Goal: Information Seeking & Learning: Learn about a topic

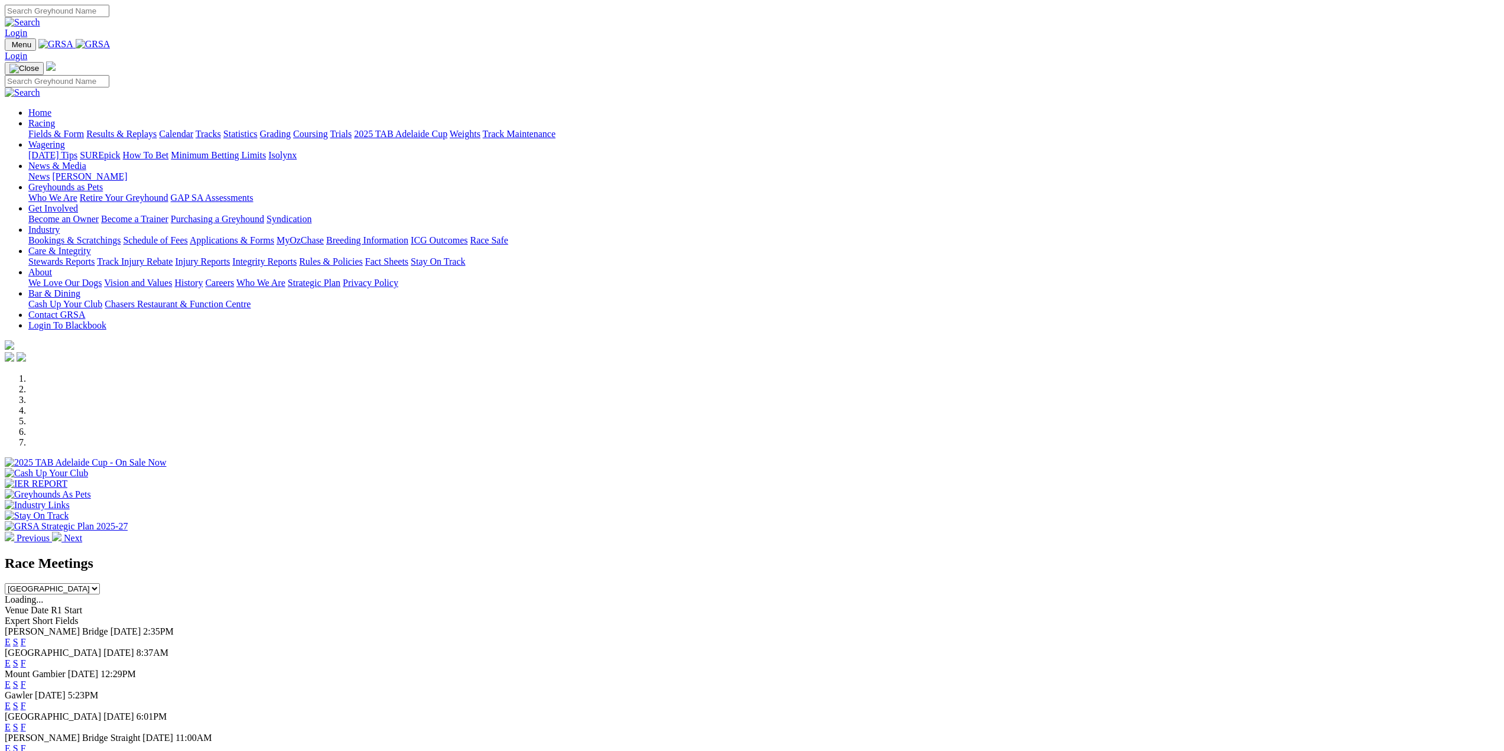
drag, startPoint x: 0, startPoint y: 0, endPoint x: 511, endPoint y: 46, distance: 512.6
click at [55, 118] on link "Racing" at bounding box center [41, 123] width 27 height 10
click at [157, 129] on link "Results & Replays" at bounding box center [121, 134] width 70 height 10
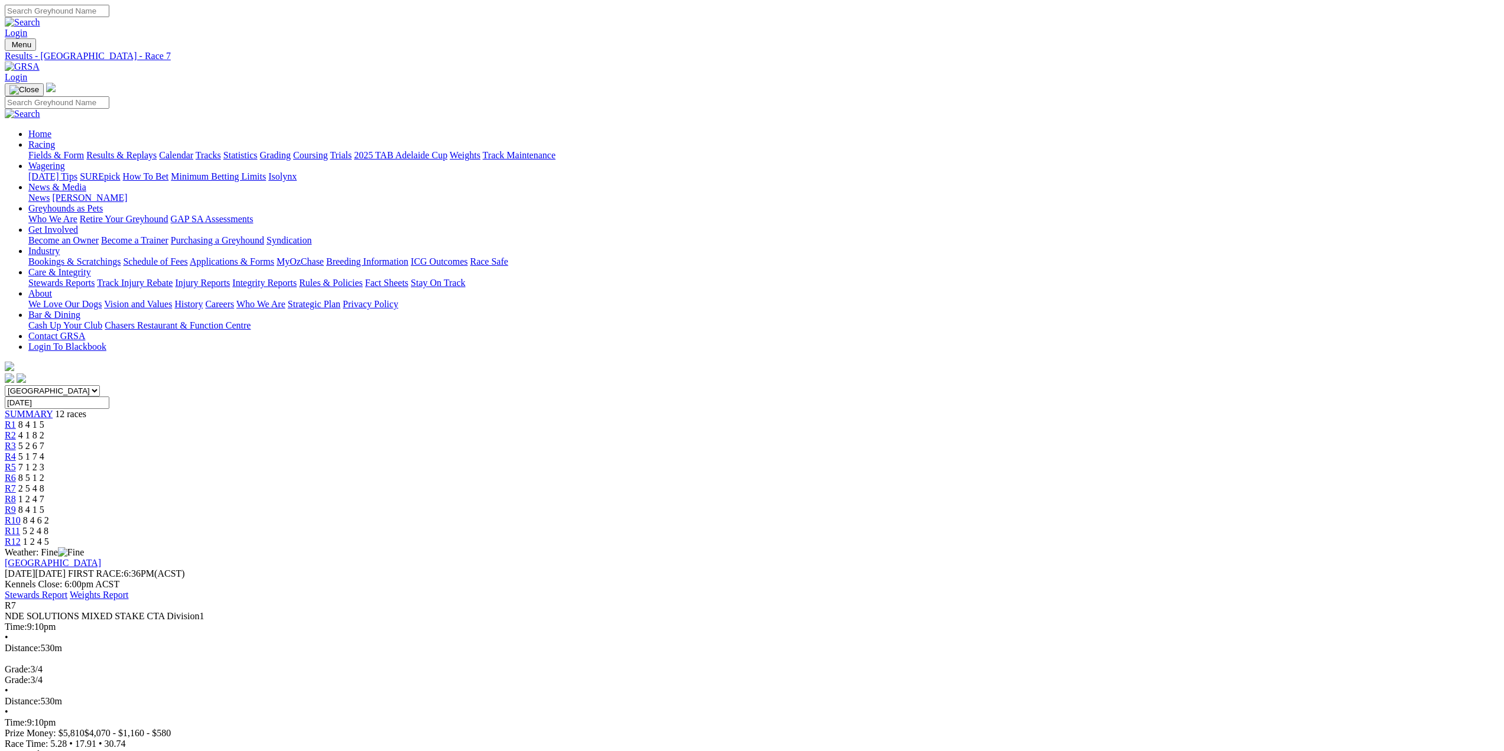
click at [16, 494] on span "R8" at bounding box center [10, 499] width 11 height 10
click at [16, 505] on span "R9" at bounding box center [10, 510] width 11 height 10
click at [21, 515] on span "R10" at bounding box center [13, 520] width 16 height 10
click at [20, 526] on span "R11" at bounding box center [12, 531] width 15 height 10
click at [21, 537] on span "R12" at bounding box center [13, 542] width 16 height 10
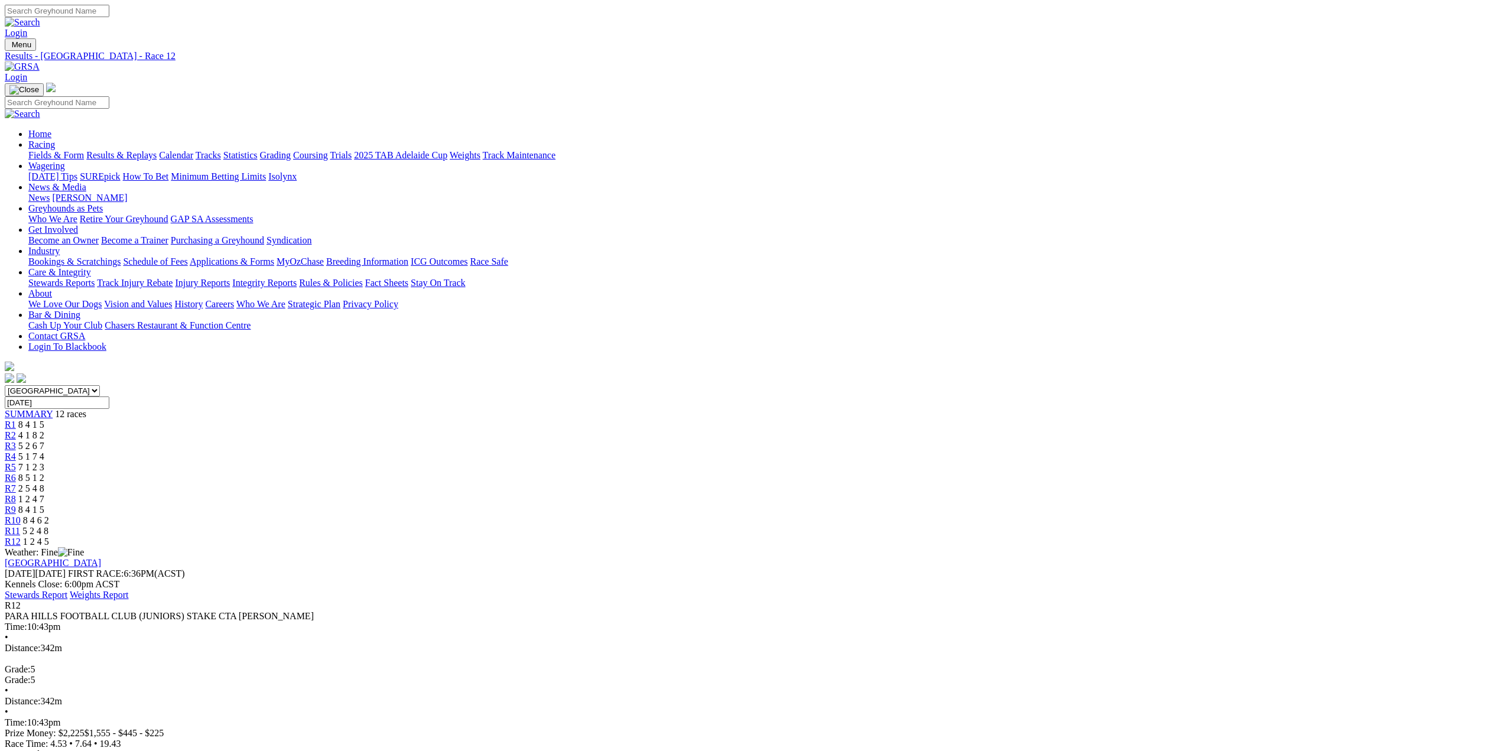
click at [16, 473] on span "R6" at bounding box center [10, 478] width 11 height 10
click at [16, 483] on span "R7" at bounding box center [10, 488] width 11 height 10
click at [84, 150] on link "Fields & Form" at bounding box center [56, 155] width 56 height 10
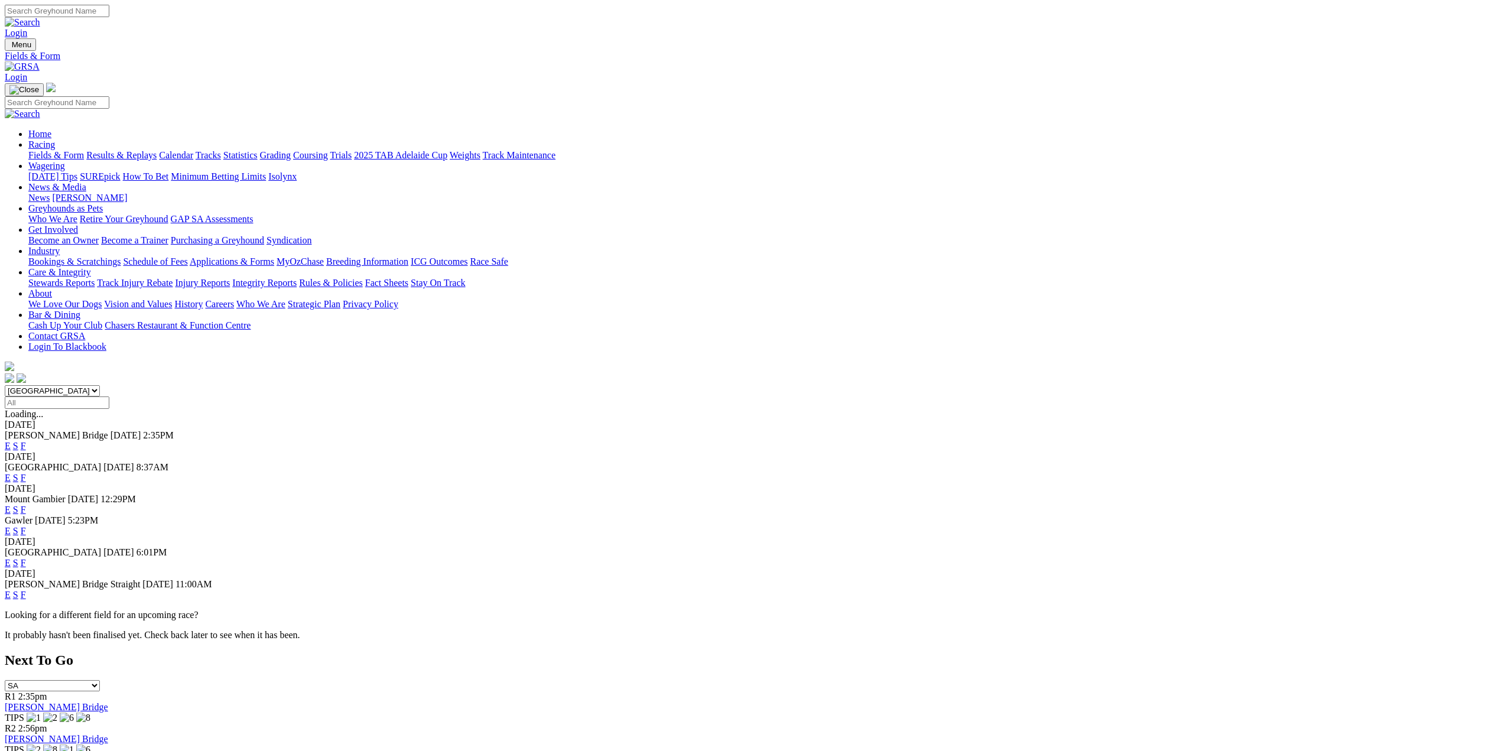
click at [26, 558] on link "F" at bounding box center [23, 563] width 5 height 10
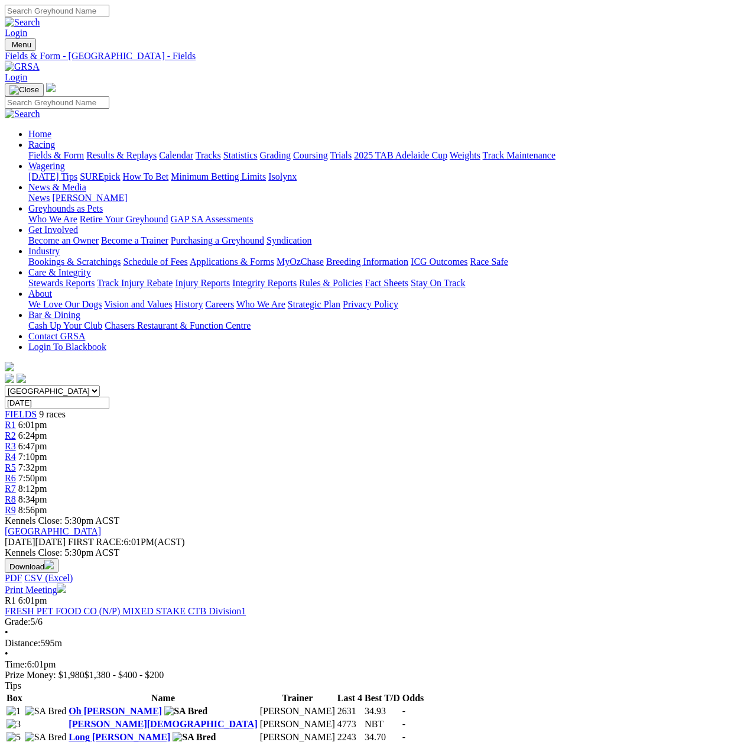
click at [16, 420] on span "R1" at bounding box center [10, 425] width 11 height 10
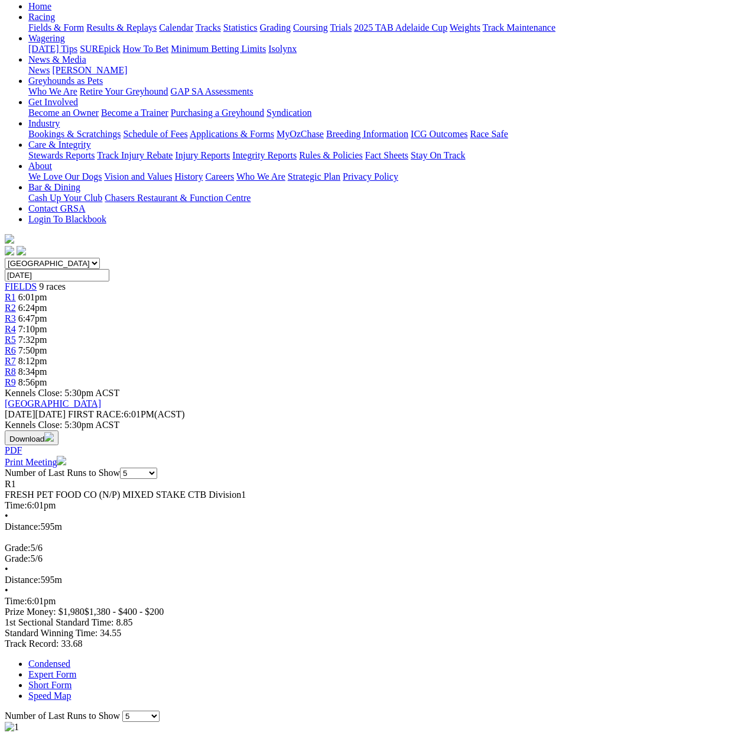
scroll to position [59, 0]
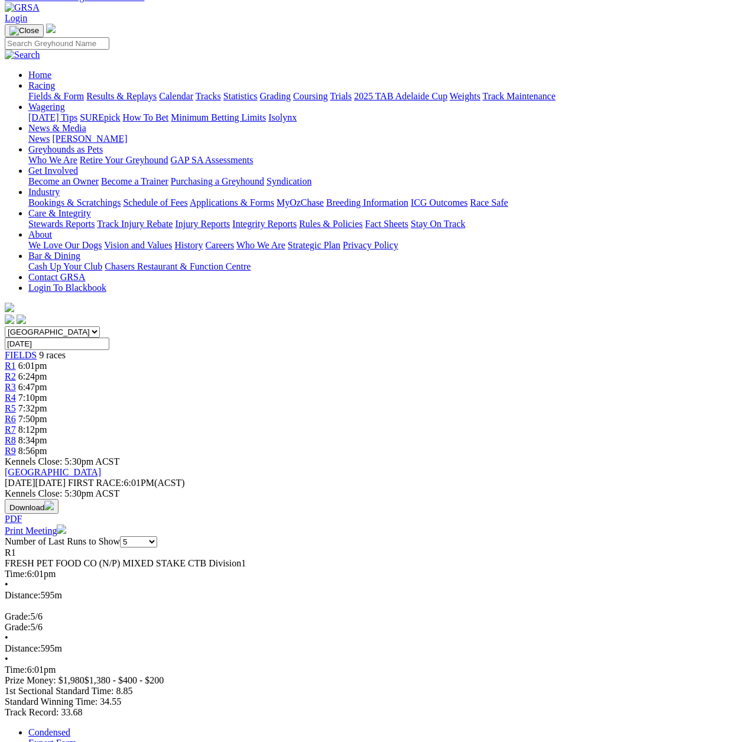
click at [16, 371] on span "R2" at bounding box center [10, 376] width 11 height 10
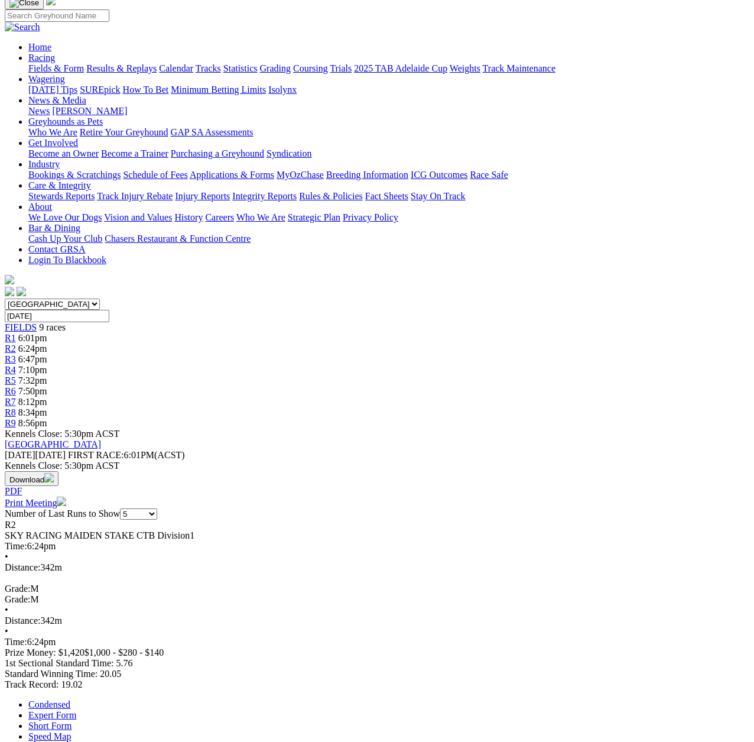
scroll to position [59, 0]
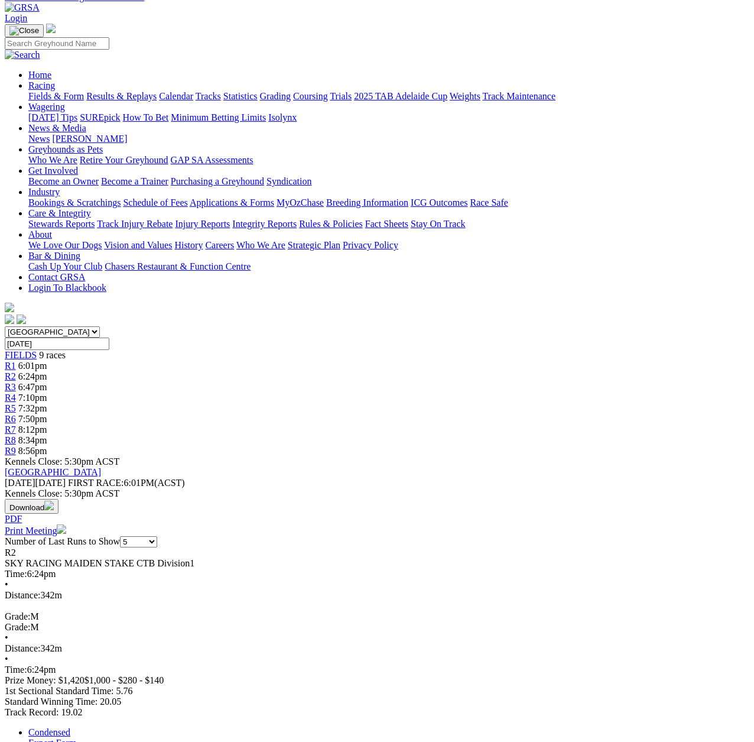
click at [16, 382] on span "R3" at bounding box center [10, 387] width 11 height 10
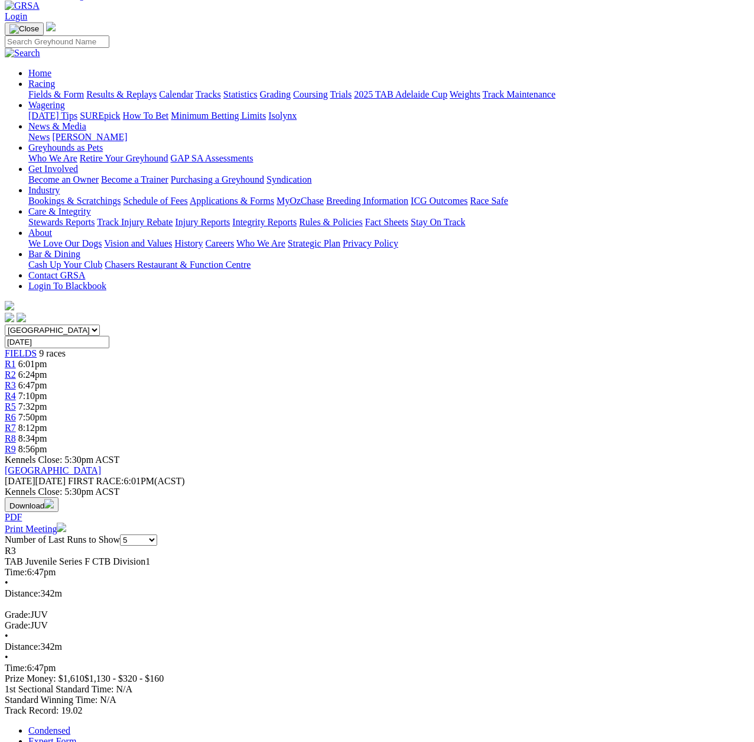
scroll to position [59, 0]
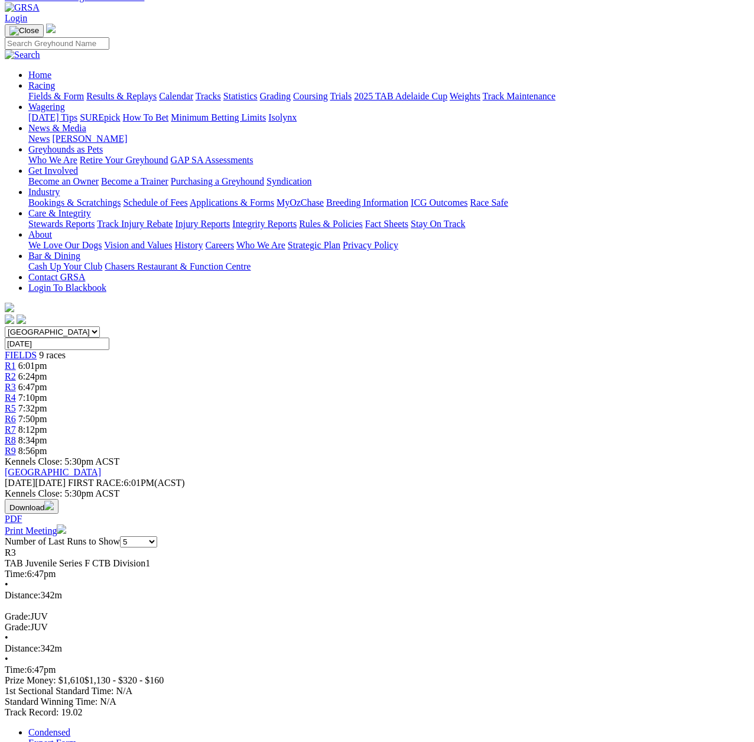
click at [16, 392] on span "R4" at bounding box center [10, 397] width 11 height 10
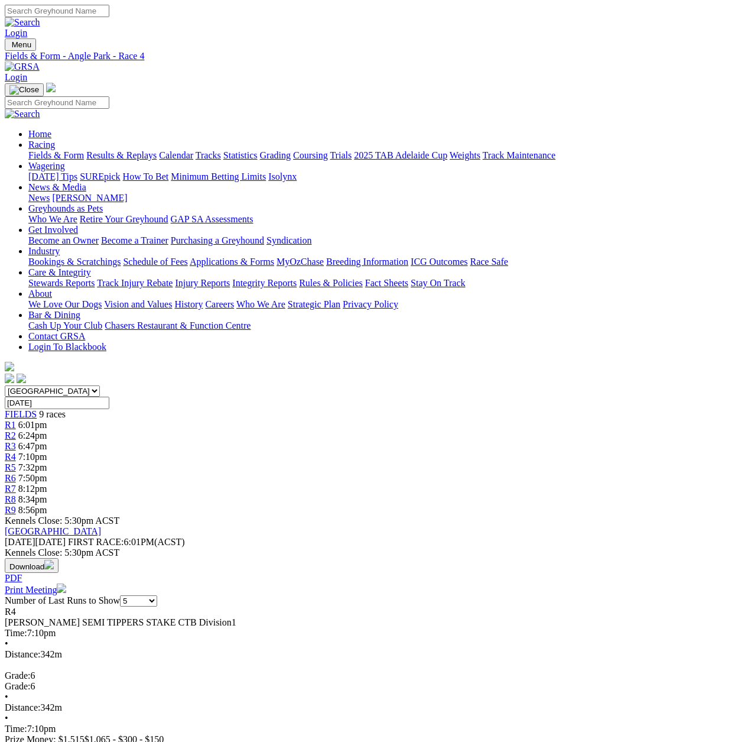
click at [16, 462] on span "R5" at bounding box center [10, 467] width 11 height 10
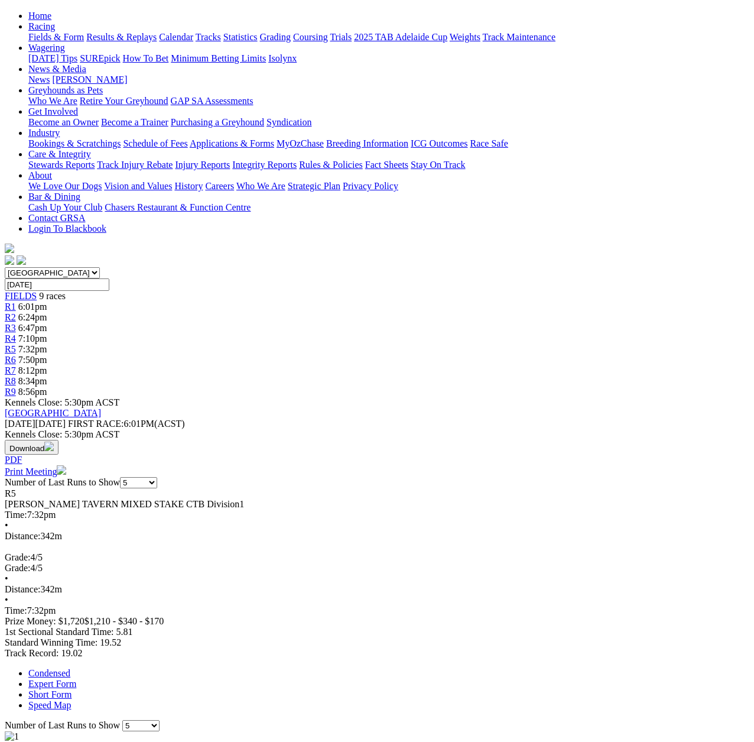
scroll to position [59, 0]
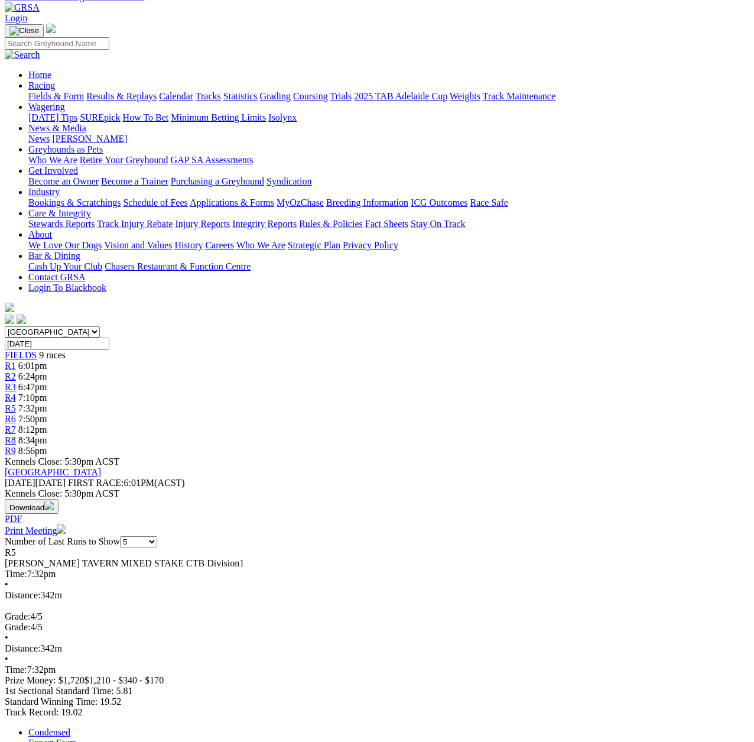
click at [16, 414] on span "R6" at bounding box center [10, 419] width 11 height 10
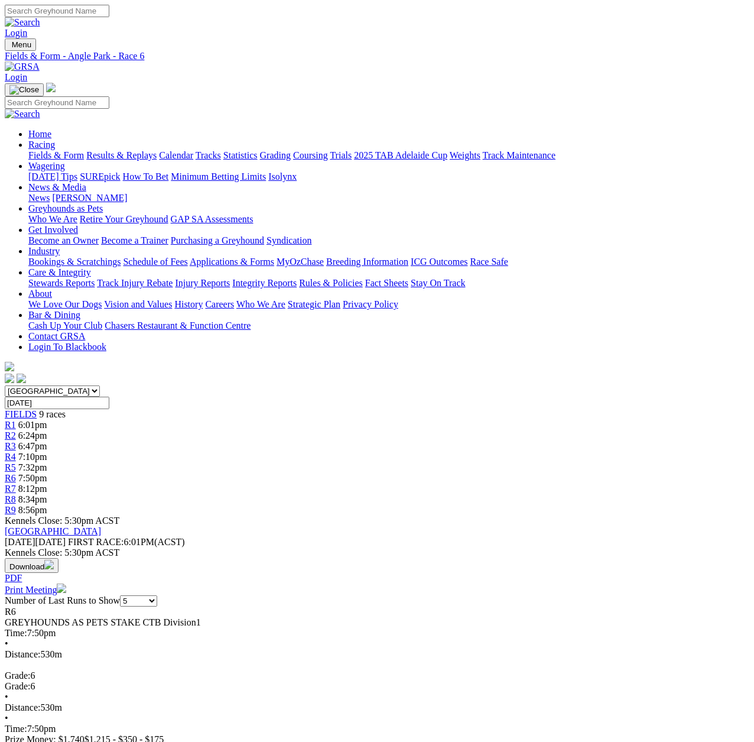
click at [16, 483] on span "R7" at bounding box center [10, 488] width 11 height 10
click at [16, 494] on span "R8" at bounding box center [10, 499] width 11 height 10
click at [16, 505] on span "R9" at bounding box center [10, 510] width 11 height 10
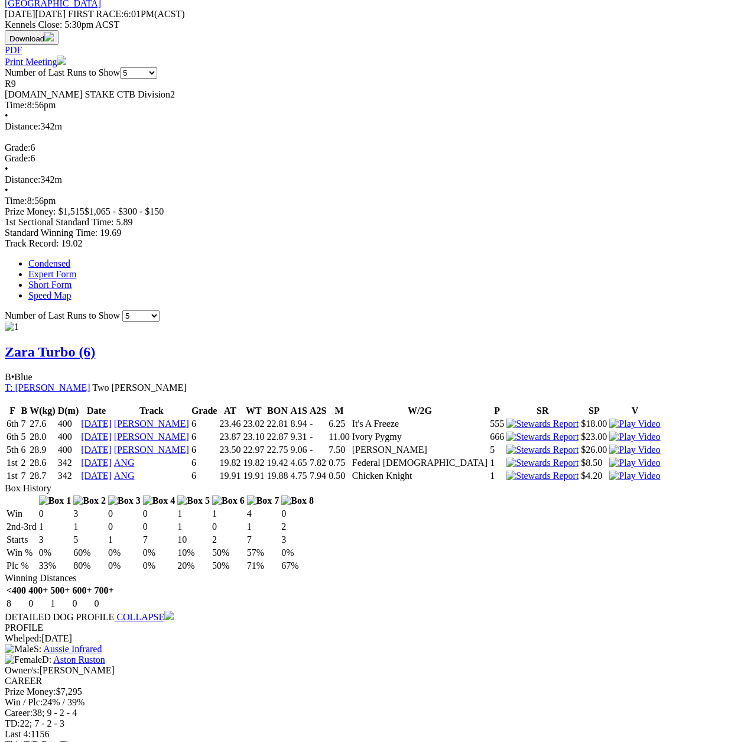
scroll to position [532, 0]
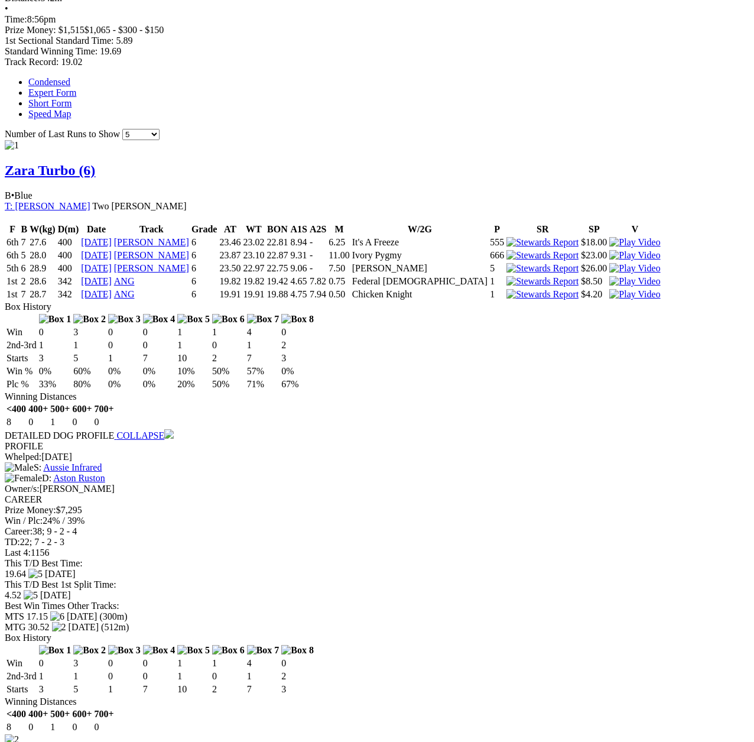
scroll to position [768, 0]
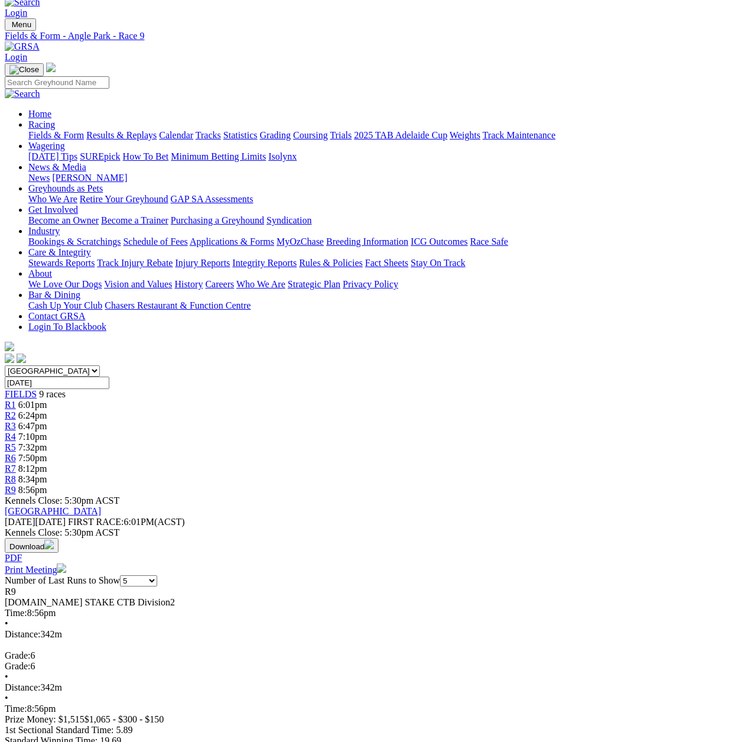
scroll to position [0, 0]
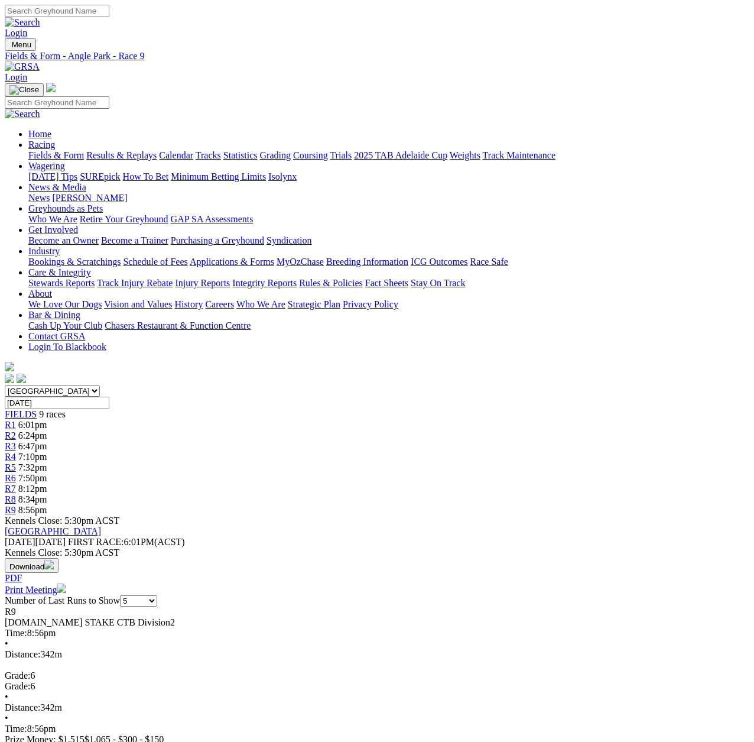
click at [16, 420] on span "R1" at bounding box center [10, 425] width 11 height 10
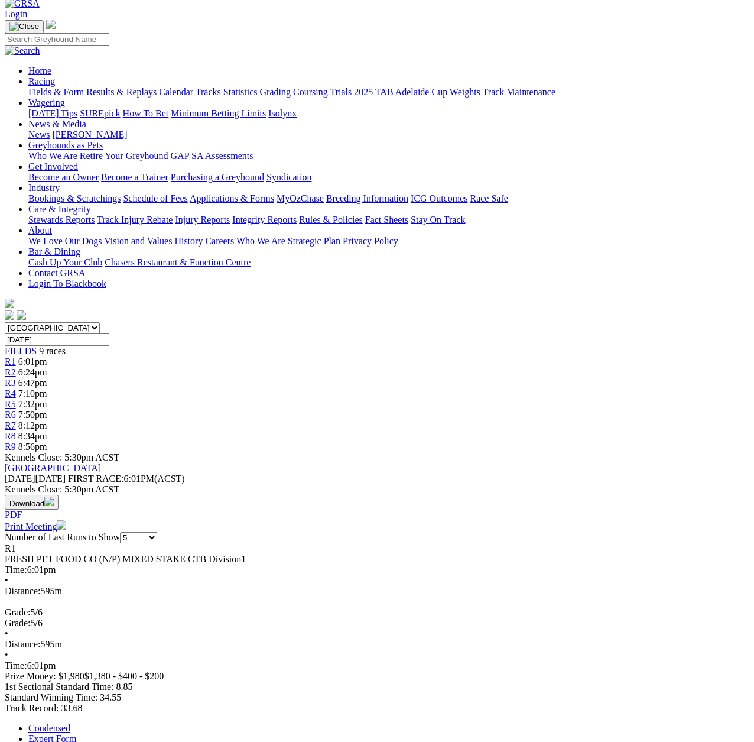
scroll to position [59, 0]
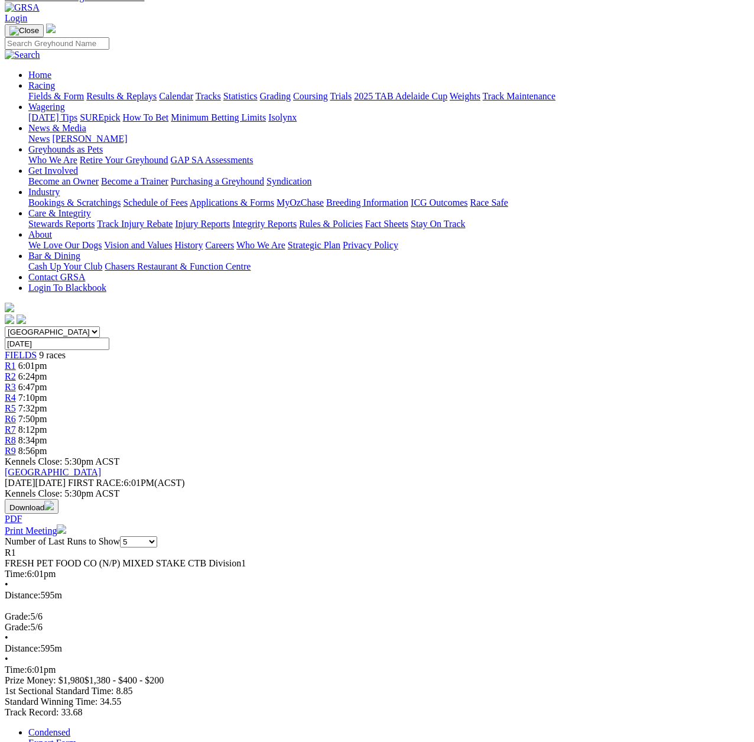
click at [16, 371] on span "R2" at bounding box center [10, 376] width 11 height 10
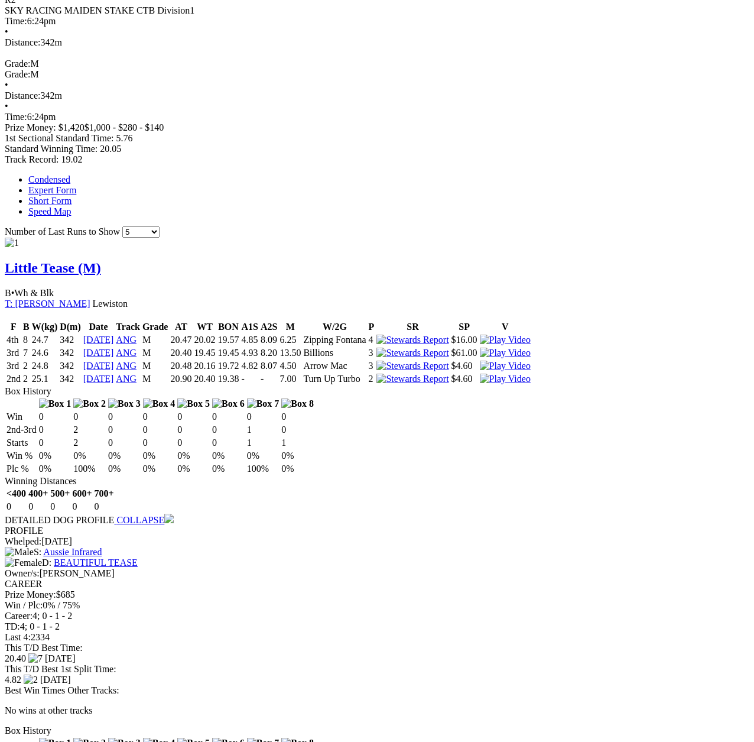
scroll to position [591, 0]
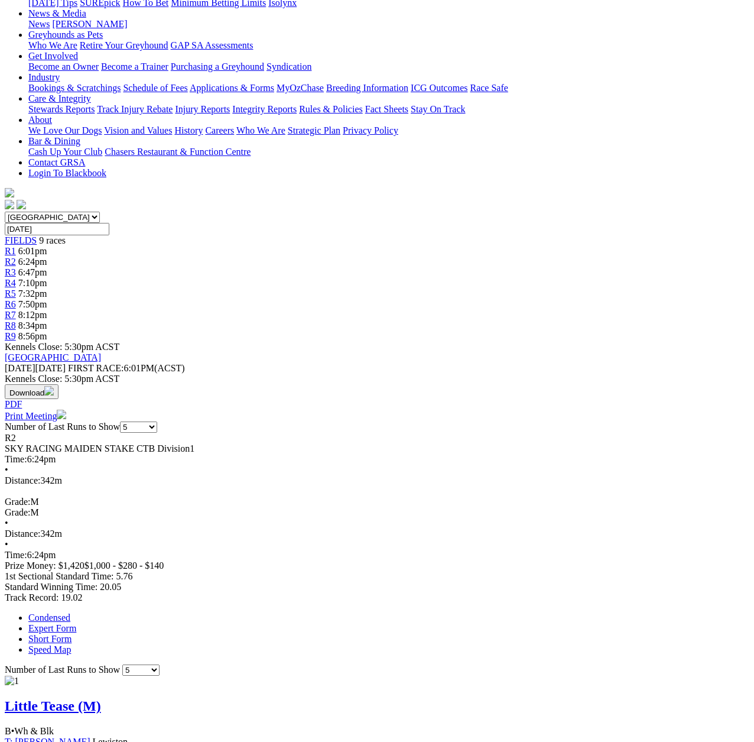
scroll to position [59, 0]
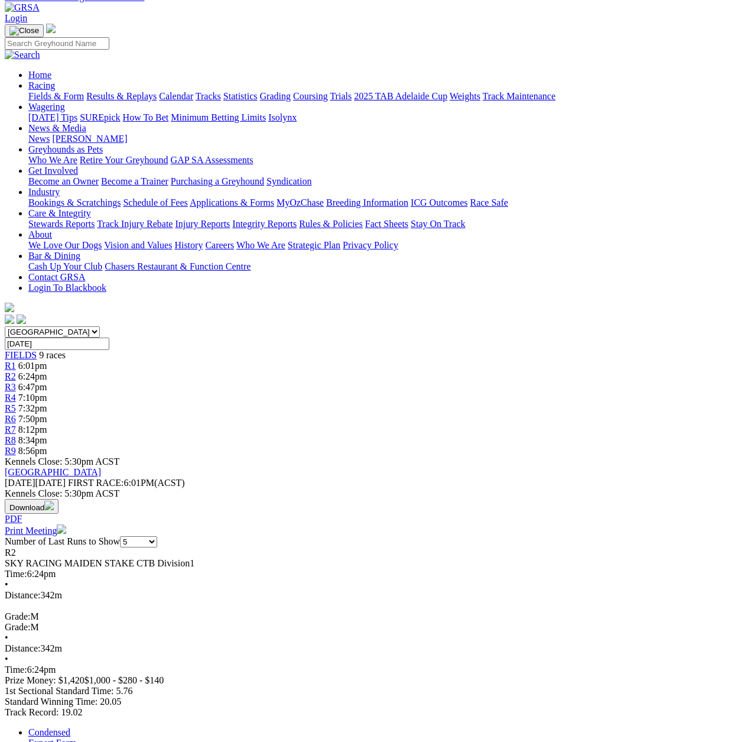
click at [16, 382] on link "R3" at bounding box center [10, 387] width 11 height 10
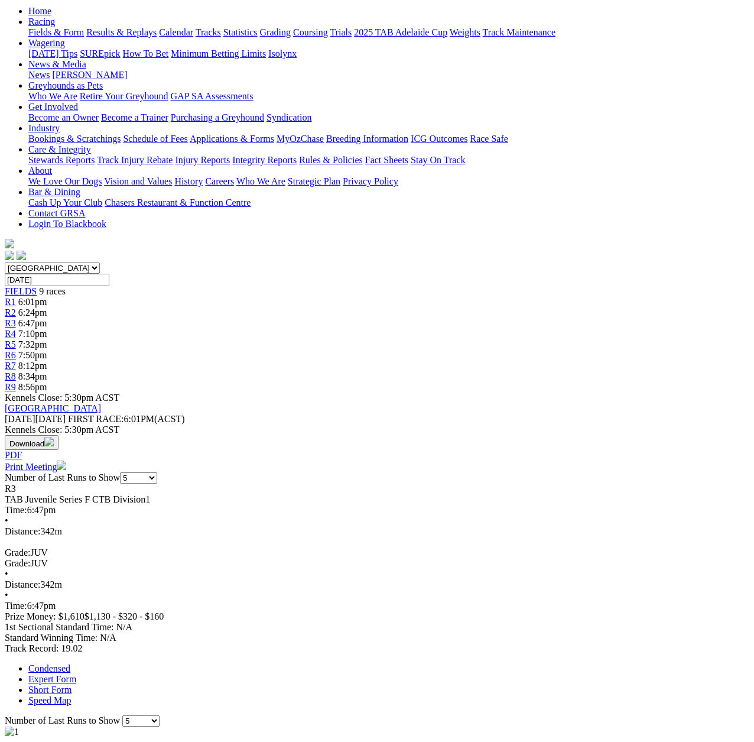
scroll to position [118, 0]
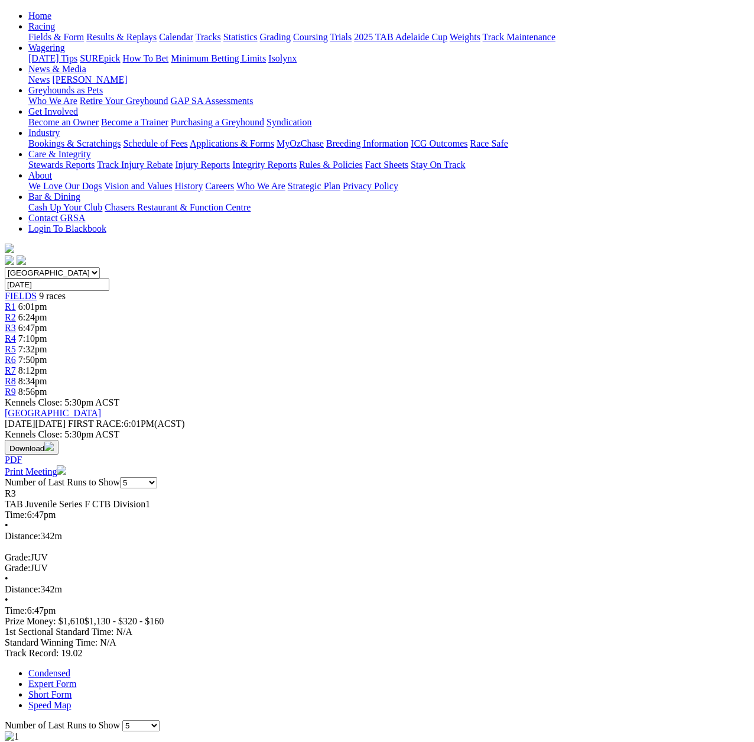
click at [16, 333] on span "R4" at bounding box center [10, 338] width 11 height 10
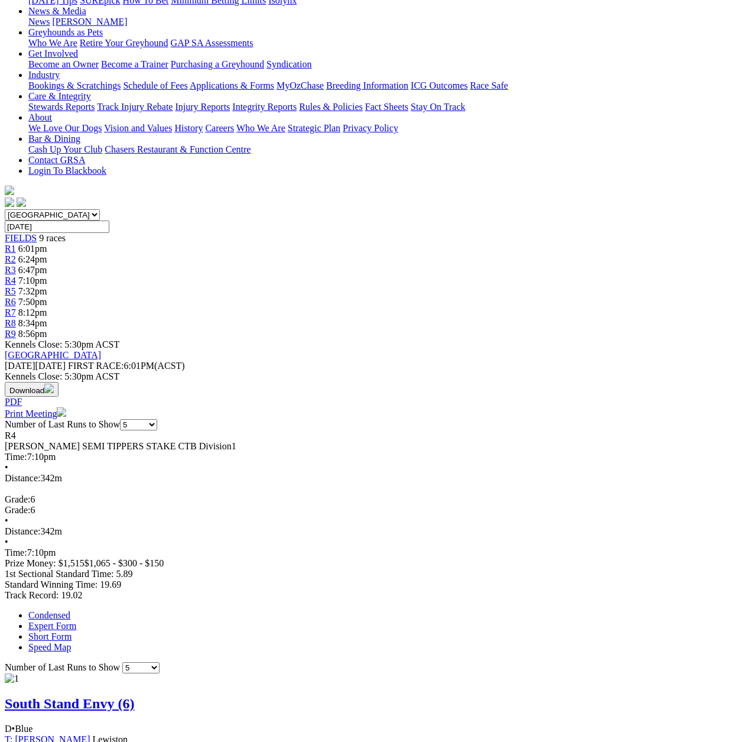
scroll to position [59, 0]
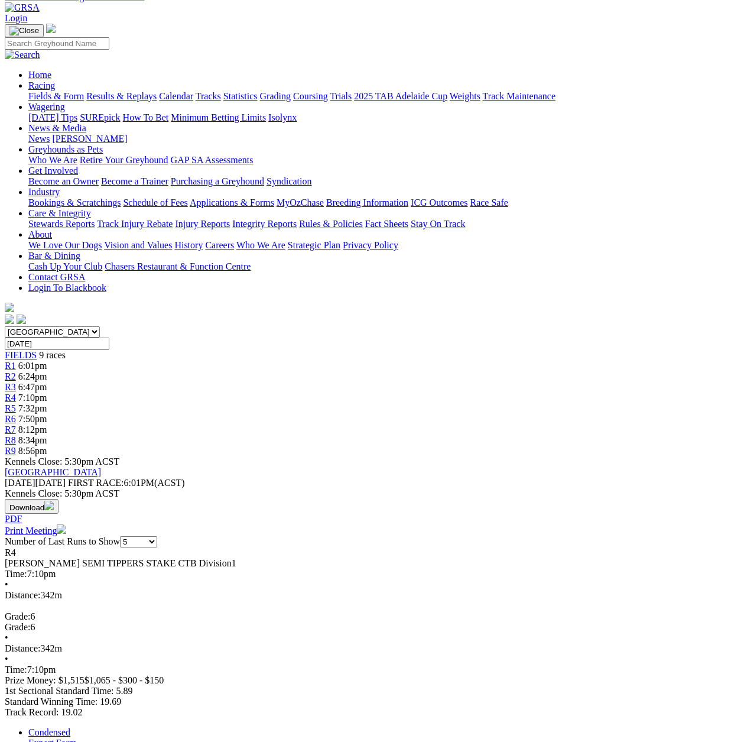
click at [16, 403] on span "R5" at bounding box center [10, 408] width 11 height 10
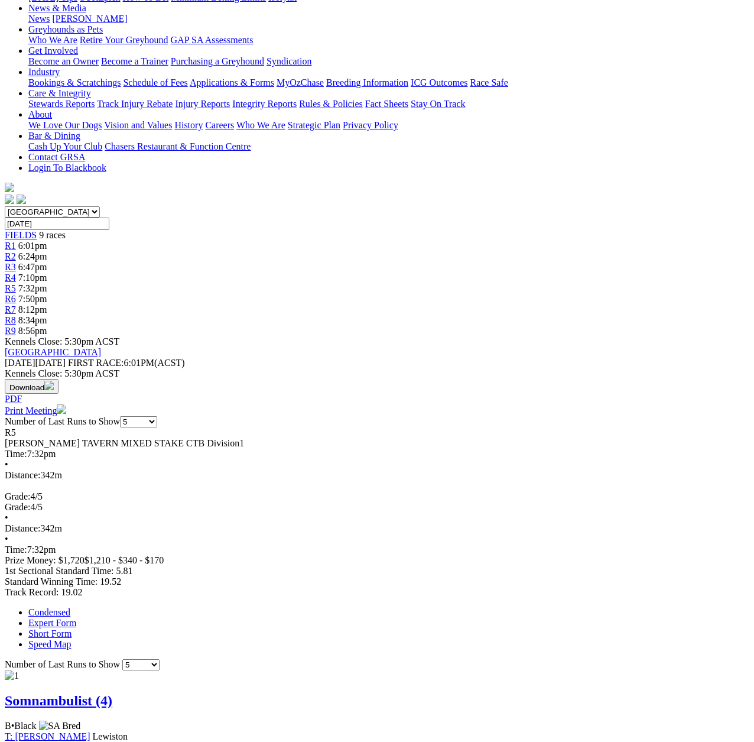
scroll to position [59, 0]
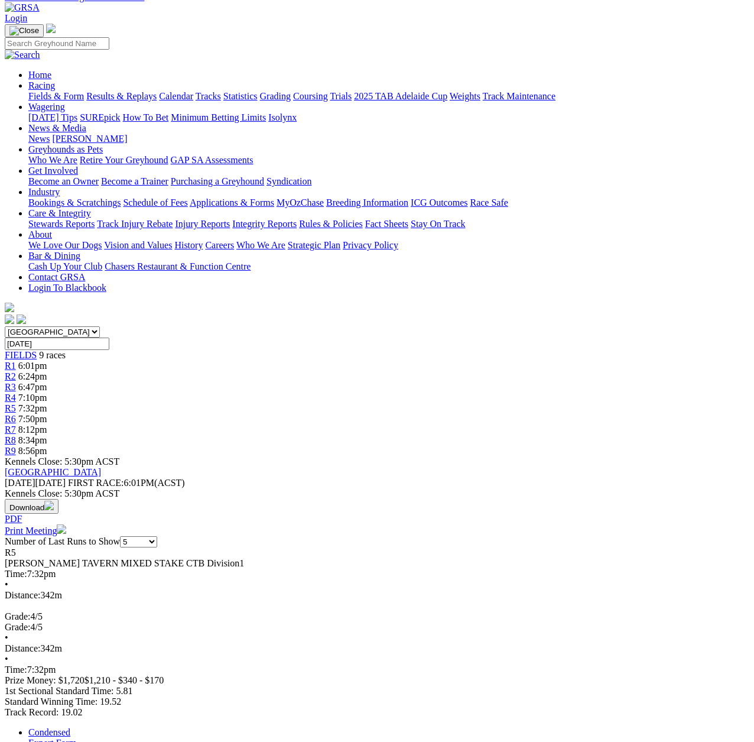
click at [16, 414] on span "R6" at bounding box center [10, 419] width 11 height 10
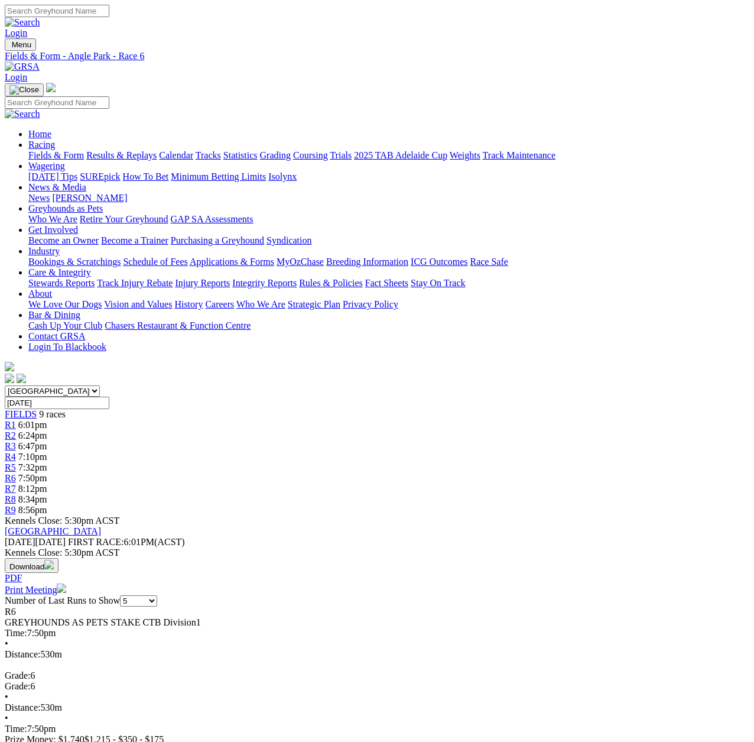
click at [16, 483] on span "R7" at bounding box center [10, 488] width 11 height 10
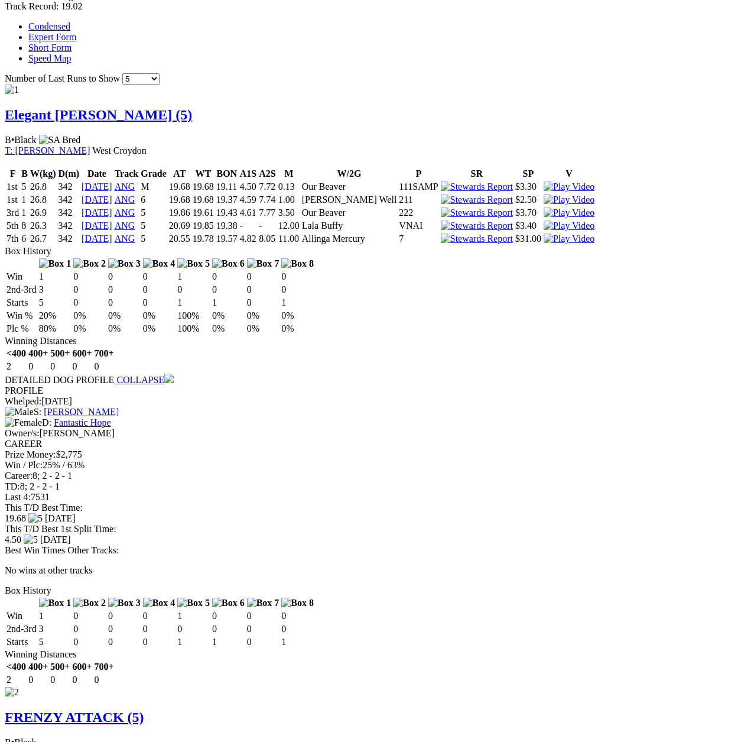
scroll to position [768, 0]
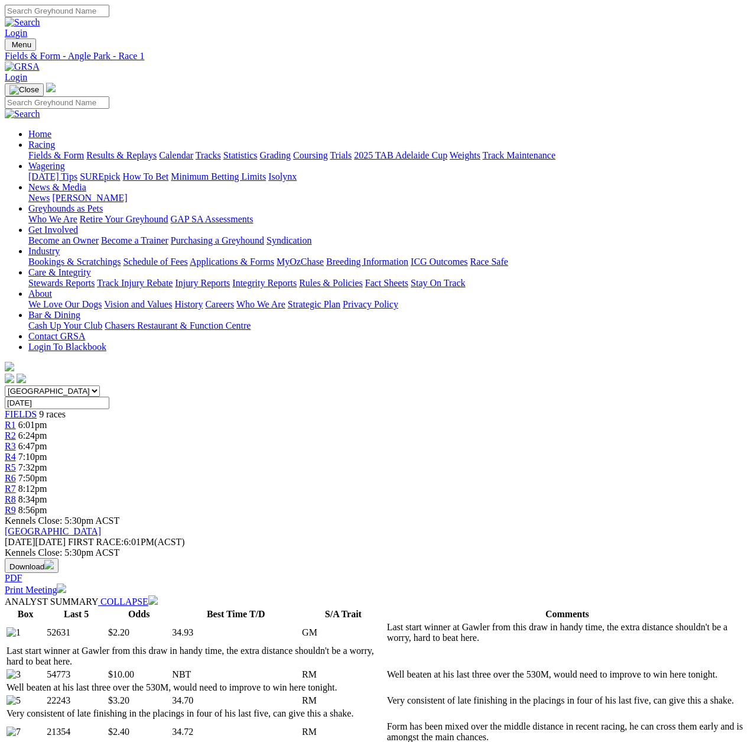
click at [16, 494] on span "R8" at bounding box center [10, 499] width 11 height 10
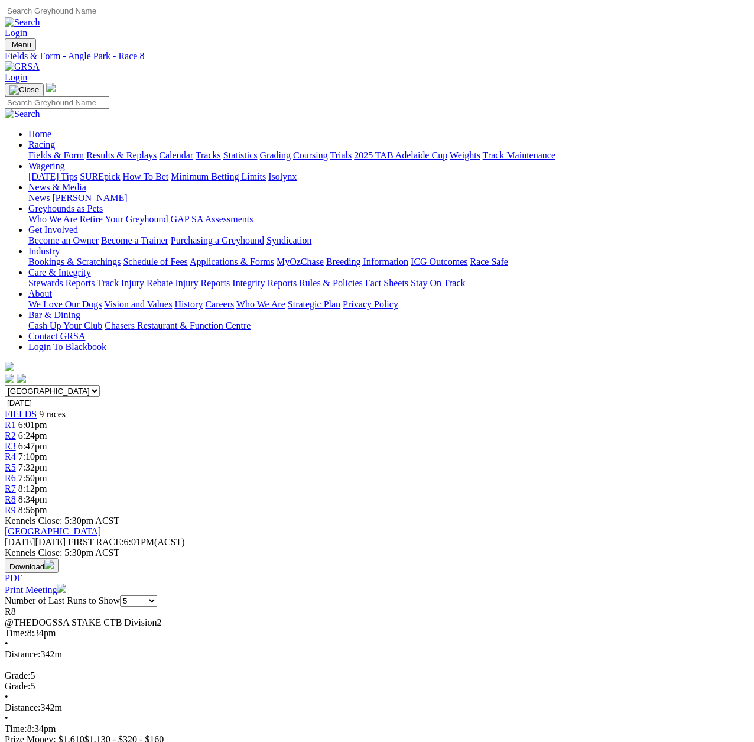
click at [16, 505] on span "R9" at bounding box center [10, 510] width 11 height 10
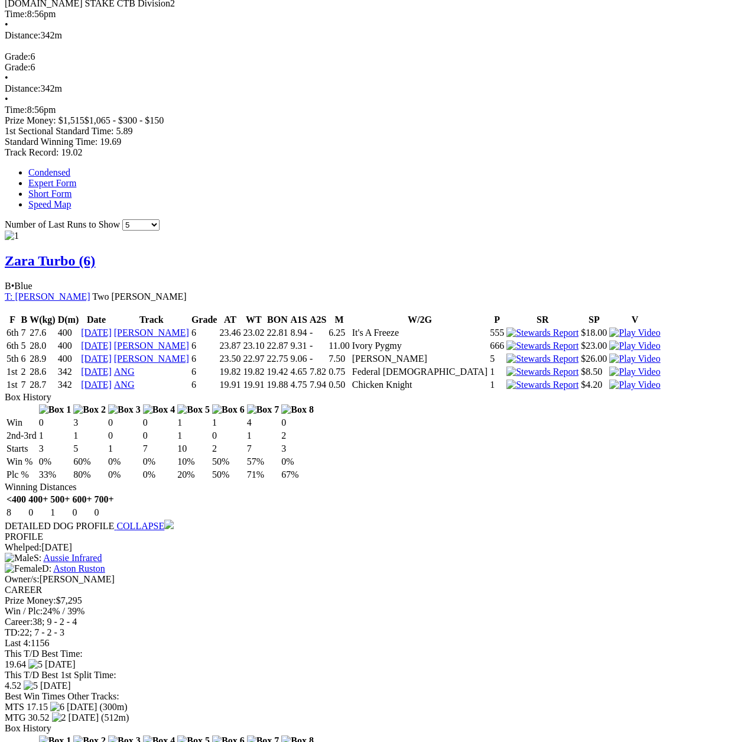
scroll to position [650, 0]
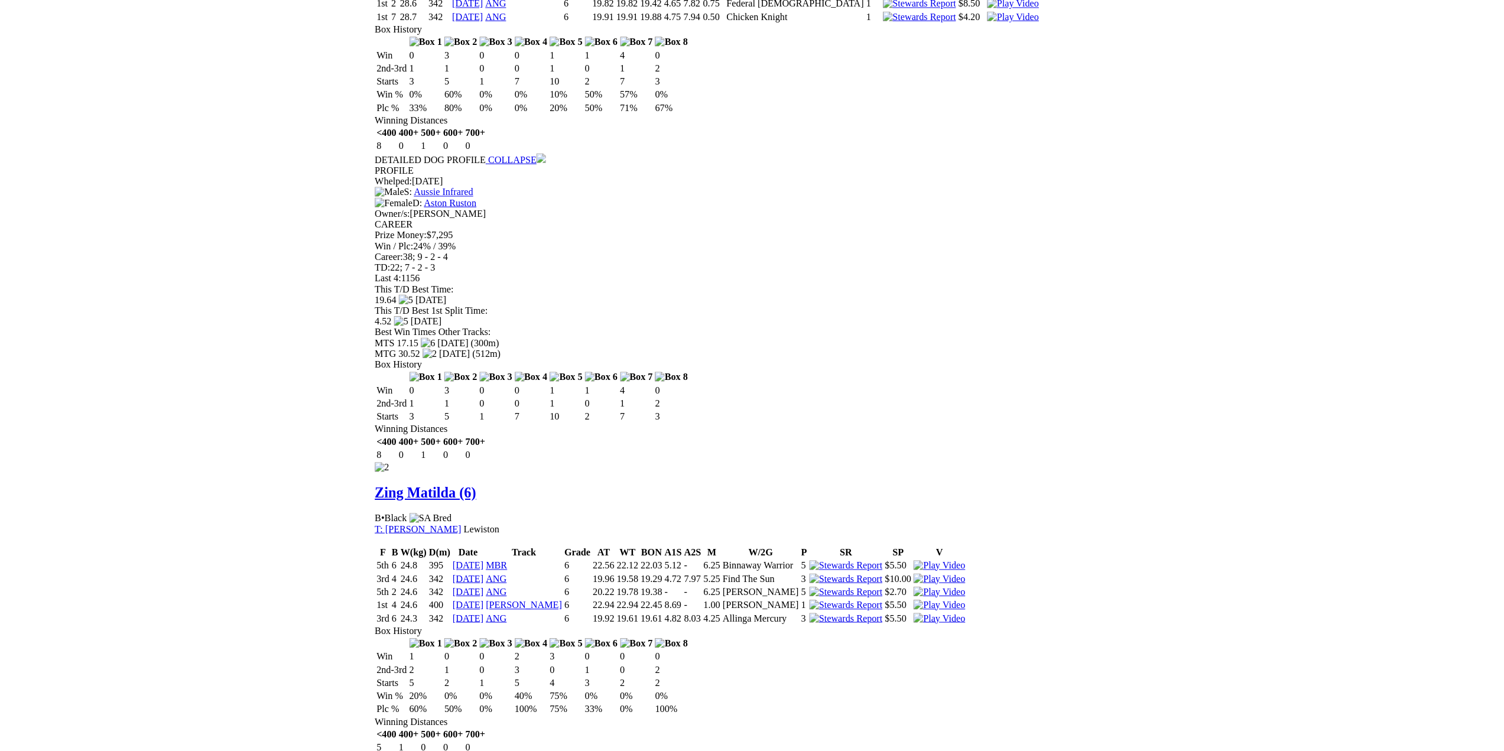
scroll to position [1011, 0]
